Goal: Find specific fact: Find contact information

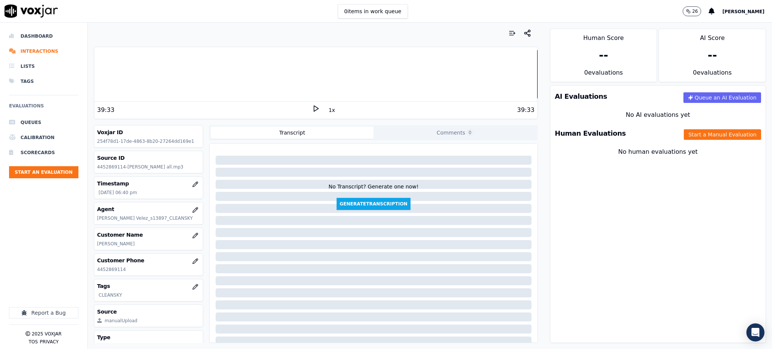
click at [312, 108] on icon at bounding box center [316, 109] width 8 height 8
drag, startPoint x: 121, startPoint y: 269, endPoint x: 94, endPoint y: 271, distance: 26.5
click at [94, 271] on div "Customer Phone [PHONE_NUMBER]" at bounding box center [148, 265] width 109 height 22
copy p "4452869114"
click at [316, 108] on rect at bounding box center [316, 108] width 1 height 5
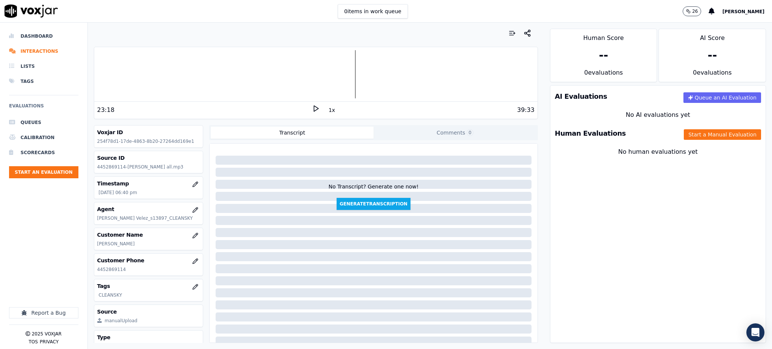
drag, startPoint x: 310, startPoint y: 113, endPoint x: 309, endPoint y: 108, distance: 5.5
click at [312, 113] on div "1x" at bounding box center [316, 110] width 8 height 10
click at [305, 102] on div "23:18 1x 39:33" at bounding box center [315, 110] width 443 height 16
click at [312, 108] on icon at bounding box center [316, 109] width 8 height 8
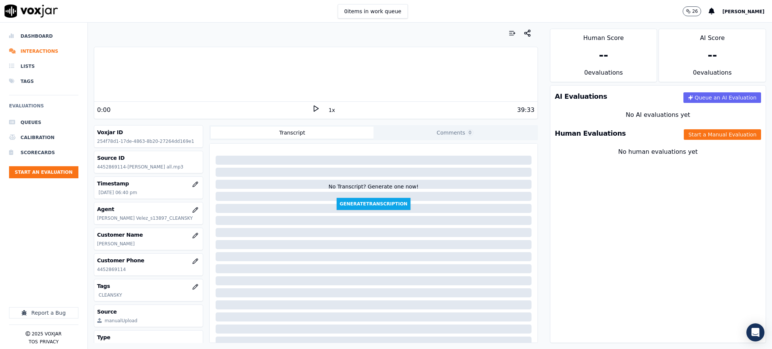
click at [312, 109] on icon at bounding box center [316, 109] width 8 height 8
